Goal: Information Seeking & Learning: Learn about a topic

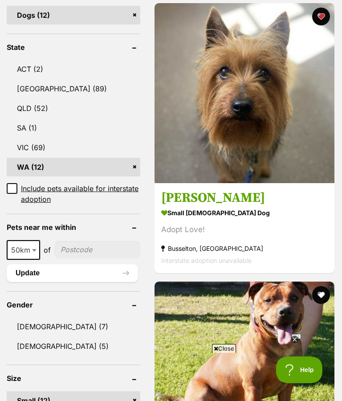
scroll to position [633, 0]
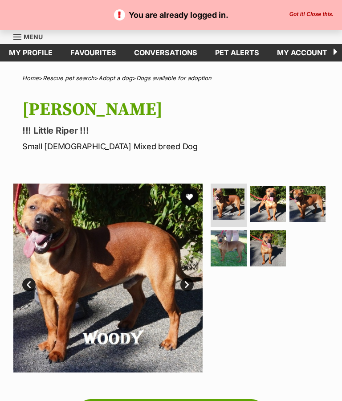
click at [86, 55] on link "Favourites" at bounding box center [94, 52] width 64 height 17
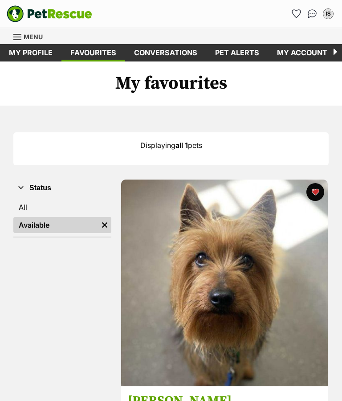
scroll to position [58, 0]
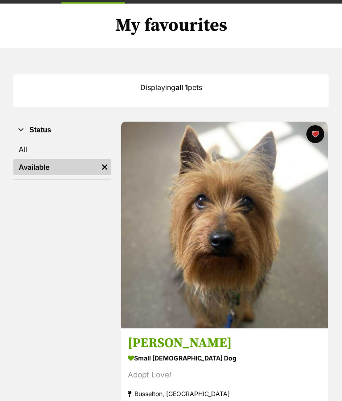
click at [159, 237] on img at bounding box center [224, 225] width 207 height 207
click at [195, 240] on img at bounding box center [224, 225] width 207 height 207
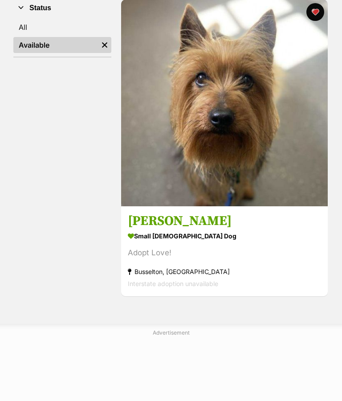
scroll to position [0, 0]
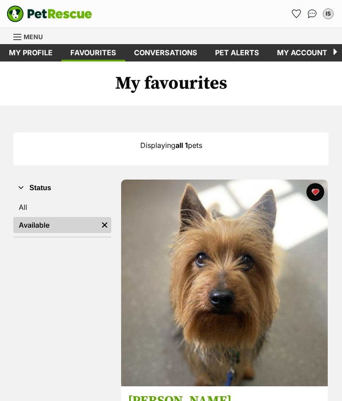
click at [23, 35] on link "Menu" at bounding box center [31, 36] width 36 height 16
click at [17, 36] on div "Menu" at bounding box center [17, 36] width 9 height 7
click at [292, 11] on icon "Favourites" at bounding box center [296, 13] width 9 height 9
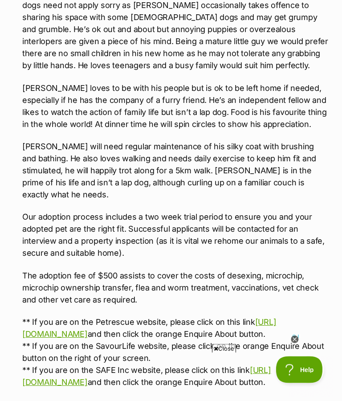
scroll to position [36, 0]
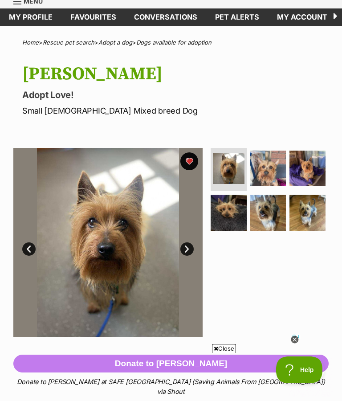
click at [271, 174] on img at bounding box center [269, 169] width 36 height 36
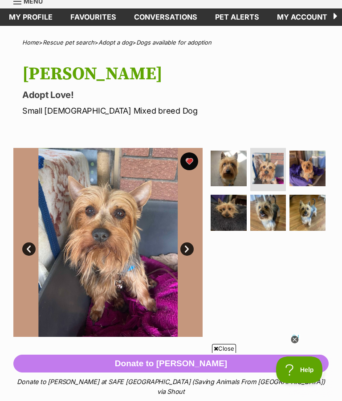
click at [307, 171] on img at bounding box center [308, 169] width 36 height 36
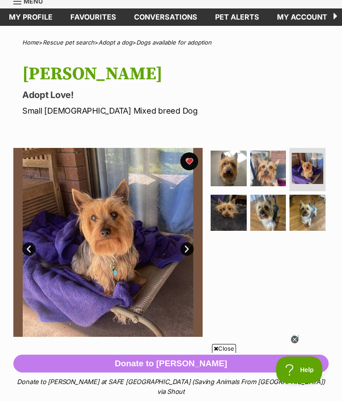
click at [219, 221] on img at bounding box center [229, 213] width 36 height 36
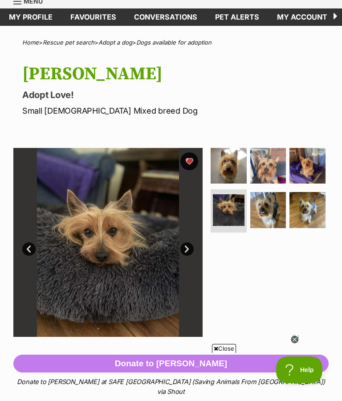
click at [265, 212] on img at bounding box center [269, 210] width 36 height 36
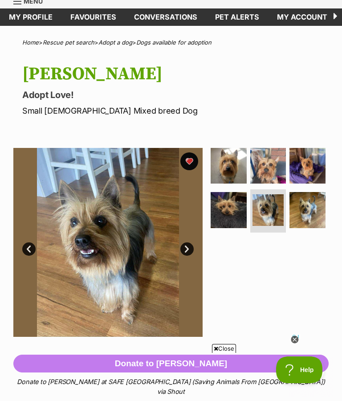
click at [308, 214] on img at bounding box center [308, 210] width 36 height 36
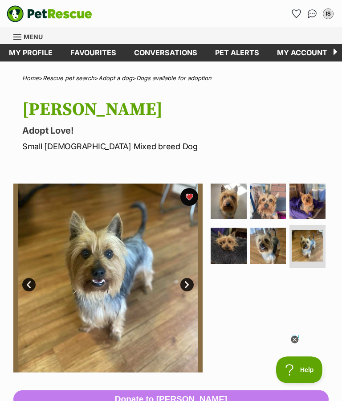
scroll to position [14, 0]
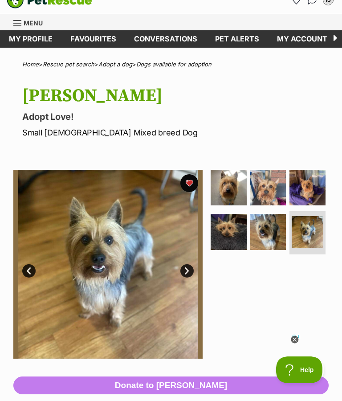
click at [295, 341] on icon at bounding box center [295, 340] width 8 height 8
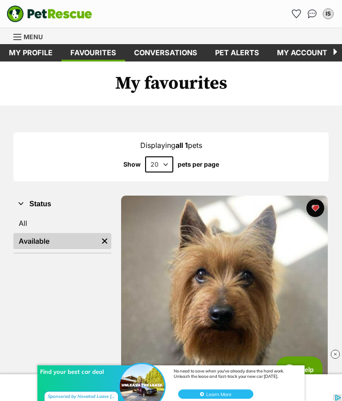
click at [20, 223] on link "All" at bounding box center [62, 223] width 98 height 16
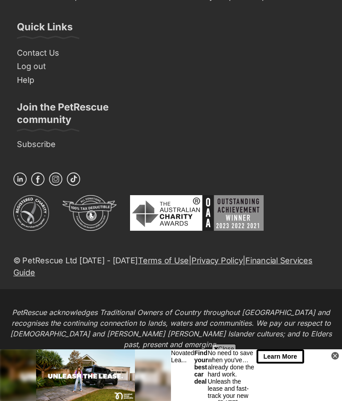
scroll to position [1011, 0]
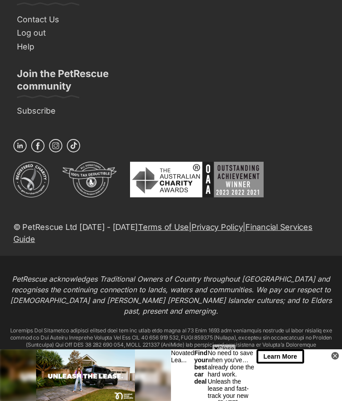
click at [330, 357] on div "Learn More" at bounding box center [300, 376] width 86 height 52
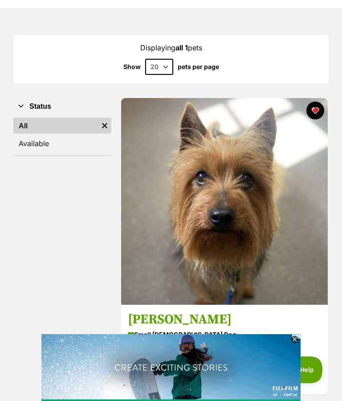
scroll to position [85, 0]
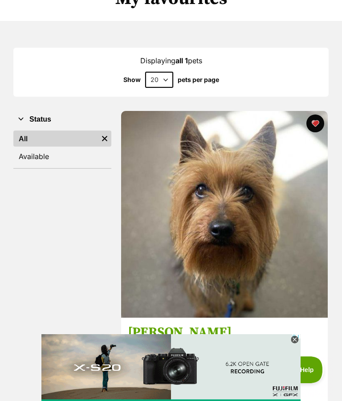
click at [161, 76] on select "20 40 60" at bounding box center [159, 80] width 28 height 16
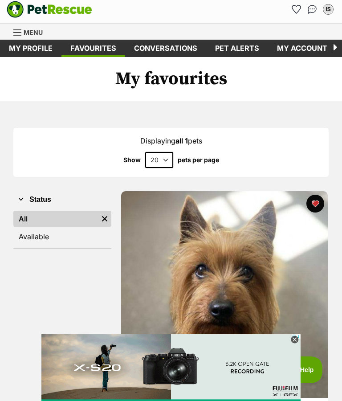
scroll to position [0, 0]
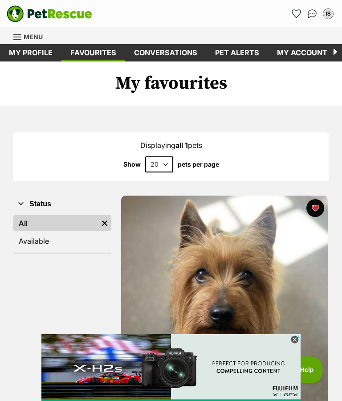
click at [15, 37] on span "Menu" at bounding box center [17, 37] width 8 height 1
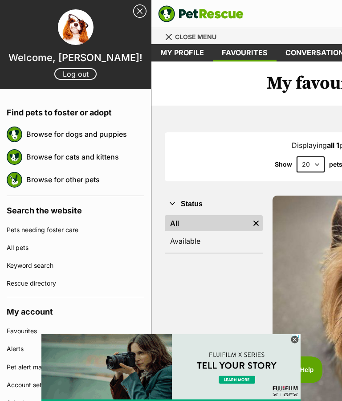
click at [32, 133] on link "Browse for dogs and puppies" at bounding box center [85, 134] width 118 height 19
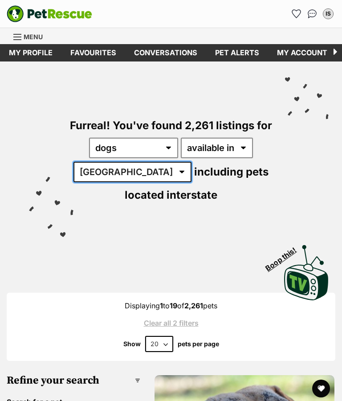
click at [129, 176] on select "[GEOGRAPHIC_DATA] [GEOGRAPHIC_DATA] [GEOGRAPHIC_DATA] [GEOGRAPHIC_DATA] [GEOGRA…" at bounding box center [133, 172] width 118 height 21
select select "WA"
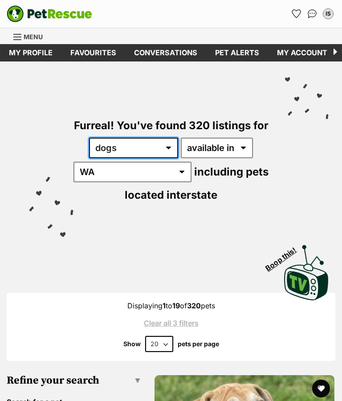
click at [168, 147] on select "any type of pet cats dogs other pets" at bounding box center [133, 148] width 89 height 21
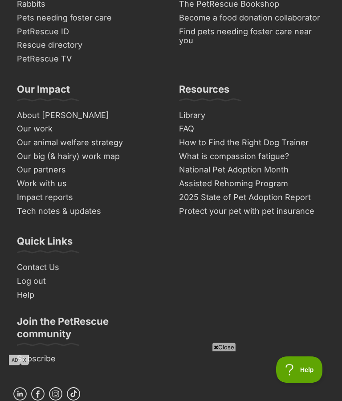
scroll to position [6317, 0]
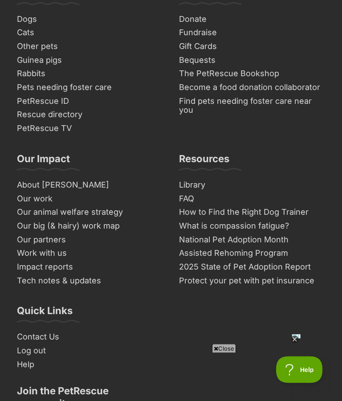
scroll to position [6283, 0]
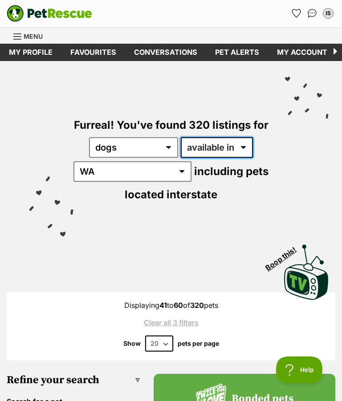
click at [242, 151] on select "available in located in" at bounding box center [217, 147] width 72 height 21
select select "disabled"
click at [243, 150] on select "available in located in" at bounding box center [217, 147] width 72 height 21
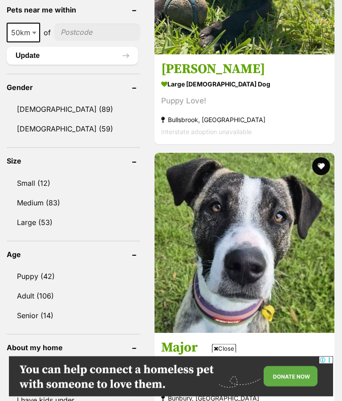
scroll to position [761, 0]
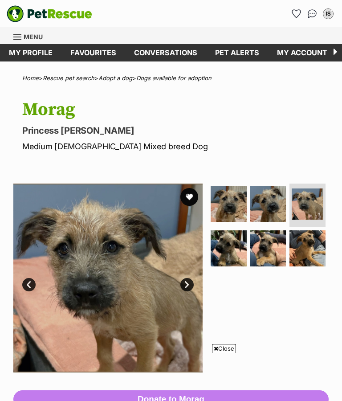
click at [181, 278] on link "Next" at bounding box center [187, 284] width 13 height 13
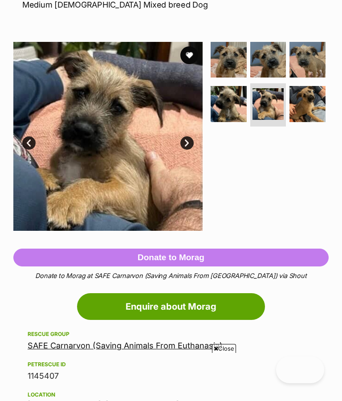
click at [183, 137] on link "Next" at bounding box center [187, 142] width 13 height 13
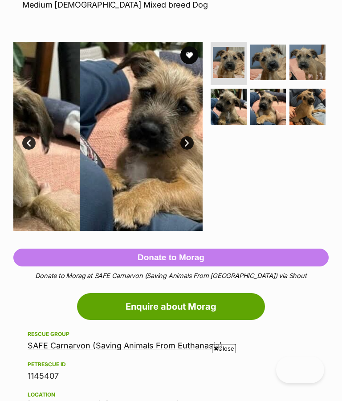
scroll to position [189, 0]
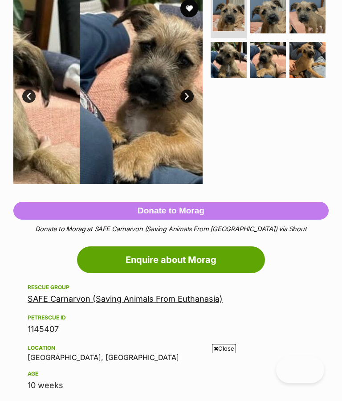
click at [182, 85] on img at bounding box center [174, 89] width 189 height 189
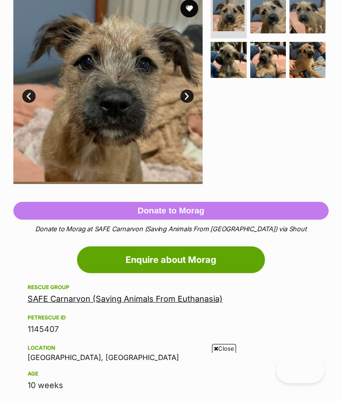
click at [188, 91] on link "Next" at bounding box center [187, 96] width 13 height 13
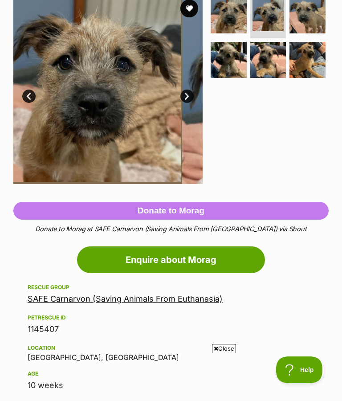
scroll to position [0, 0]
